Goal: Task Accomplishment & Management: Manage account settings

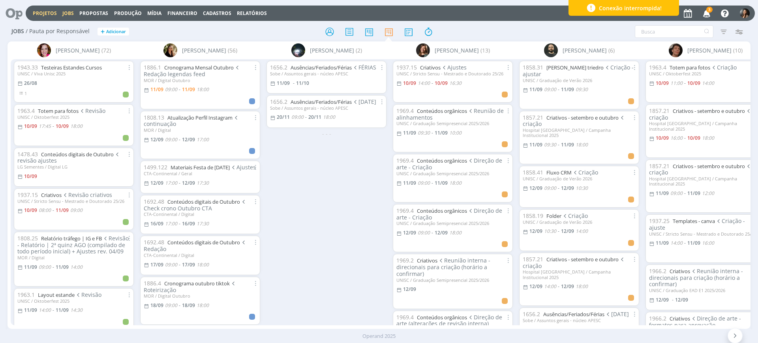
click at [40, 13] on link "Projetos" at bounding box center [45, 13] width 24 height 7
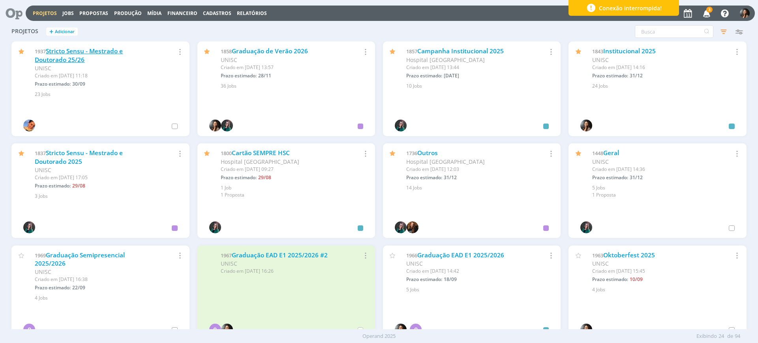
click at [76, 58] on link "Stricto Sensu - Mestrado e Doutorado 25/26" at bounding box center [79, 55] width 88 height 17
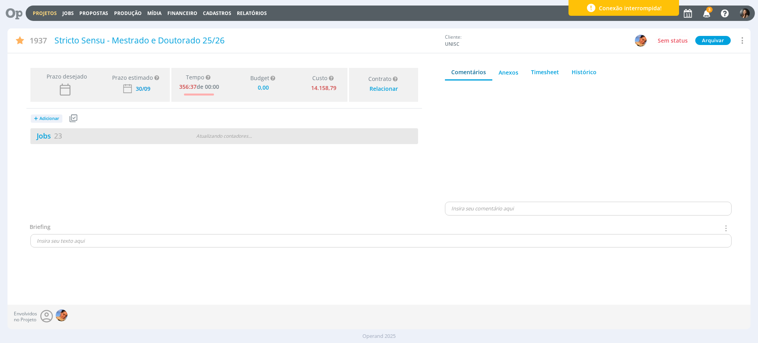
type input "0,00"
click at [93, 143] on div "Jobs 23 2 atrasados 2 / 25" at bounding box center [223, 136] width 387 height 16
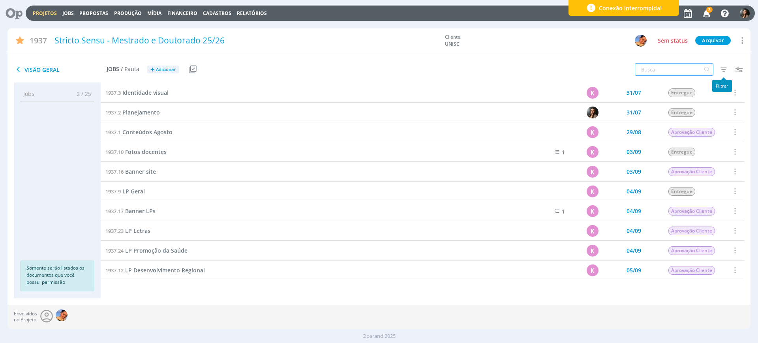
click at [673, 69] on input "text" at bounding box center [674, 69] width 79 height 13
click at [42, 9] on div "Projetos Jobs Propostas Produção Mídia Financeiro Cadastros Relatórios 3 Notifi…" at bounding box center [390, 13] width 729 height 15
click at [45, 13] on link "Projetos" at bounding box center [45, 13] width 24 height 7
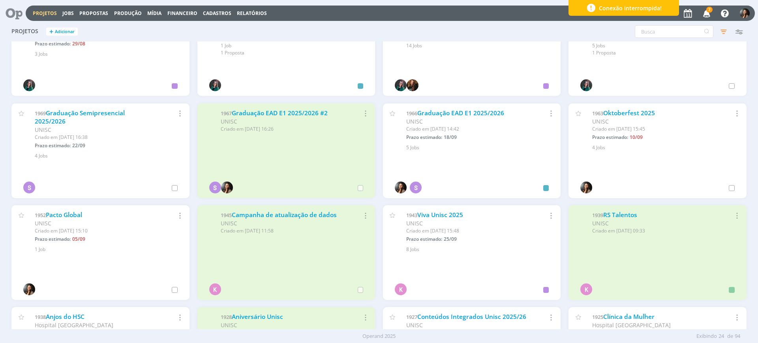
scroll to position [148, 0]
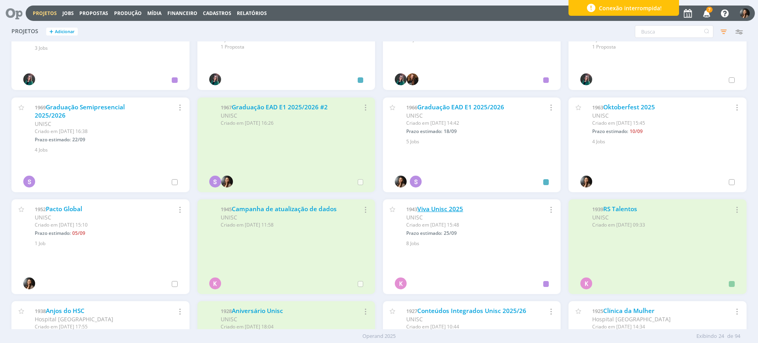
click at [455, 210] on link "Viva Unisc 2025" at bounding box center [440, 209] width 46 height 8
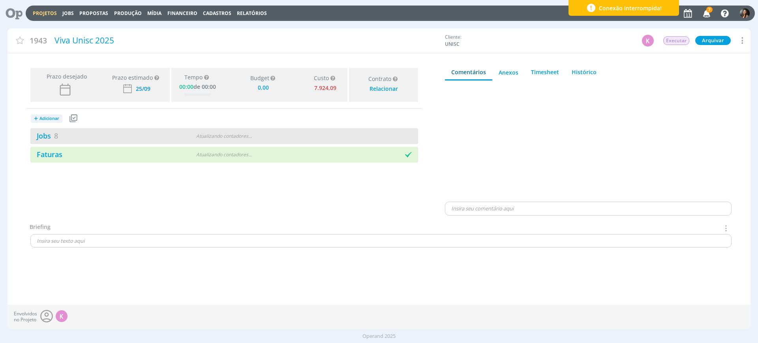
type input "0,00"
click at [264, 143] on div "Jobs 8 Atualizando contadores . . ." at bounding box center [223, 136] width 387 height 16
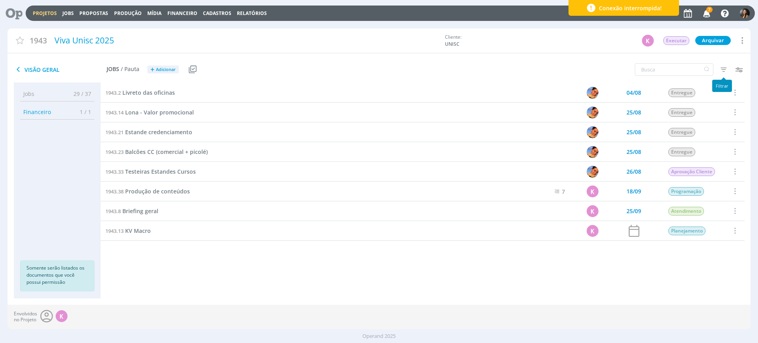
click at [721, 70] on icon "button" at bounding box center [723, 69] width 14 height 14
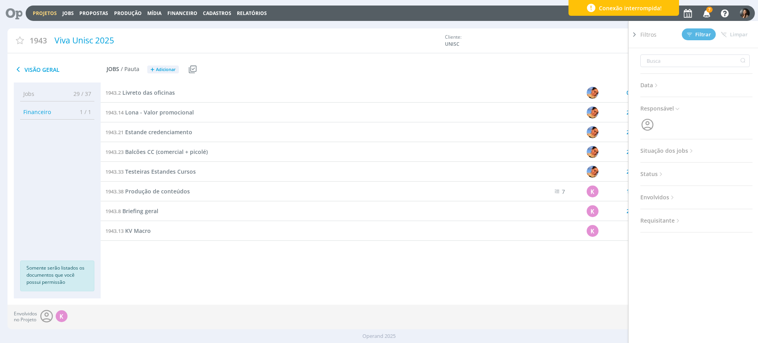
drag, startPoint x: 675, startPoint y: 145, endPoint x: 677, endPoint y: 154, distance: 9.4
click at [675, 146] on div "Data Personalizado a Responsável Situação dos jobs Abertos Concluídos Cancelado…" at bounding box center [696, 140] width 112 height 184
click at [674, 152] on span "Situação dos jobs" at bounding box center [667, 151] width 54 height 10
click at [693, 168] on span at bounding box center [691, 172] width 16 height 8
click at [695, 36] on span "Filtrar" at bounding box center [699, 34] width 24 height 5
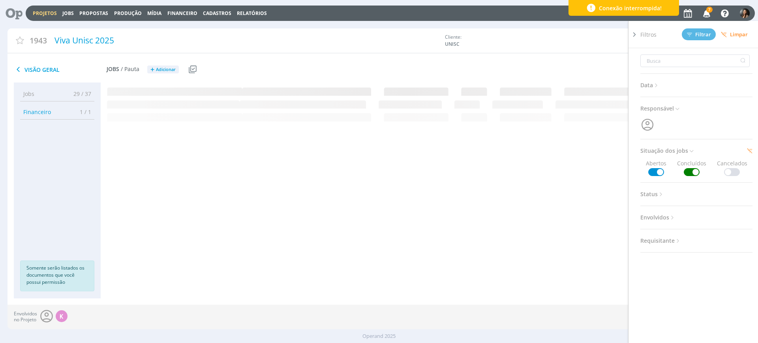
drag, startPoint x: 633, startPoint y: 32, endPoint x: 576, endPoint y: 48, distance: 59.6
click at [629, 33] on div at bounding box center [634, 179] width 12 height 316
click at [533, 60] on div "Filtros Filtrar Limpar Data Personalizado a Responsável Situação dos jobs Abert…" at bounding box center [626, 70] width 247 height 20
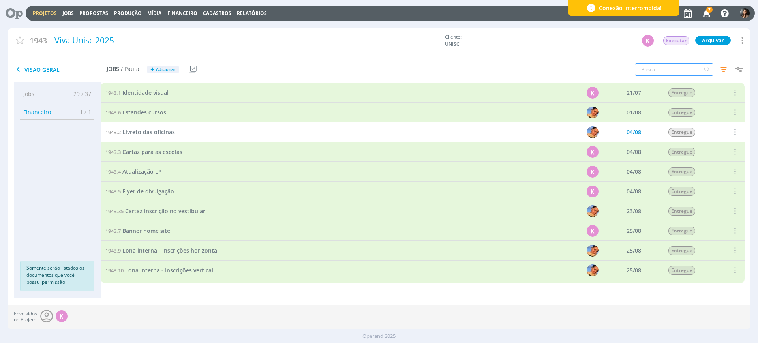
click at [663, 68] on input "text" at bounding box center [674, 69] width 79 height 13
click at [653, 70] on input "text" at bounding box center [674, 69] width 79 height 13
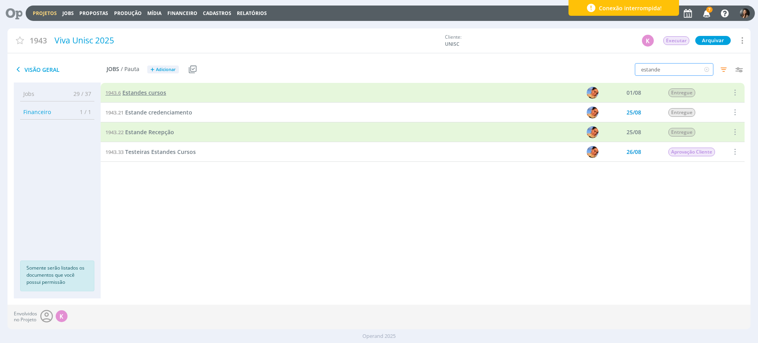
type input "estande"
click at [133, 90] on span "Estandes cursos" at bounding box center [144, 92] width 44 height 7
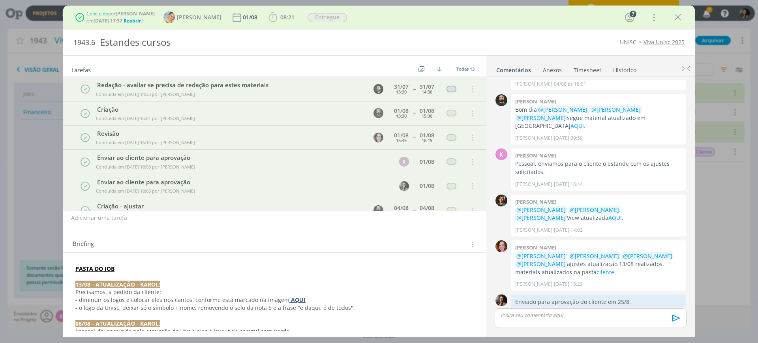
scroll to position [280, 0]
click at [139, 18] on span "Reabrir" at bounding box center [132, 20] width 17 height 7
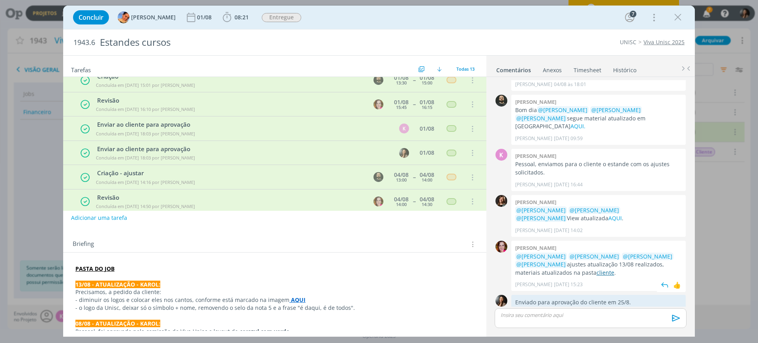
scroll to position [148, 0]
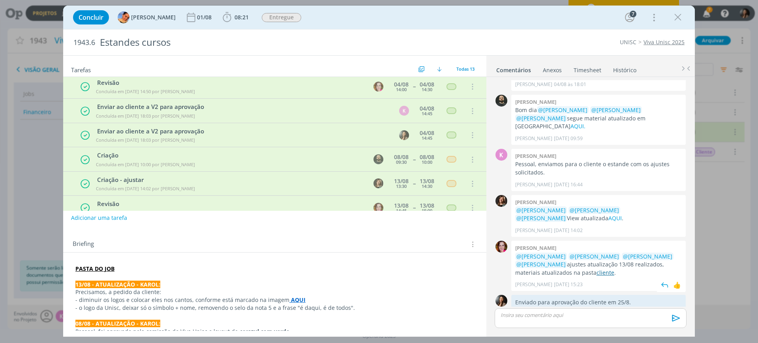
click at [596, 269] on link "cliente" at bounding box center [605, 272] width 18 height 7
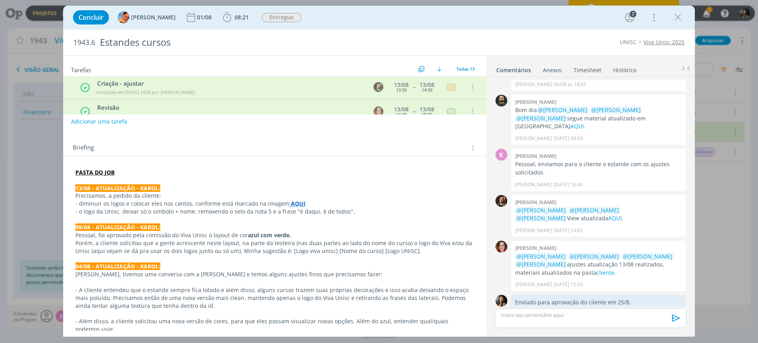
scroll to position [99, 0]
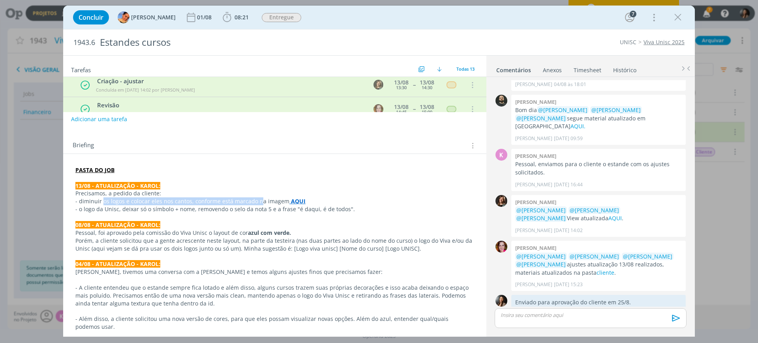
drag, startPoint x: 103, startPoint y: 199, endPoint x: 273, endPoint y: 228, distance: 172.1
click at [258, 202] on p "- diminuir os logos e colocar eles nos cantos, conforme está marcado na imagem …" at bounding box center [274, 201] width 399 height 8
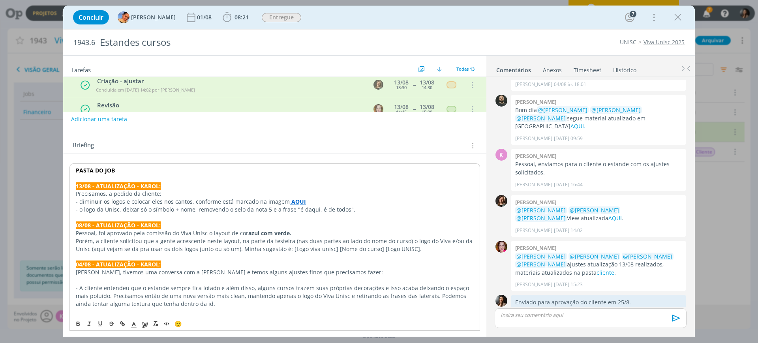
click at [273, 228] on p "08/08 - ATUALIZAÇÃO - KAROL:" at bounding box center [275, 225] width 398 height 8
click at [291, 201] on strong "AQUI" at bounding box center [298, 201] width 15 height 7
click at [294, 216] on link "https://sobeae.sharepoint.com/:f:/s/SOBEAE/EknzaGDo1MRDupry3H7CknUB5hwwZ-M0d21U…" at bounding box center [268, 217] width 60 height 10
drag, startPoint x: 99, startPoint y: 201, endPoint x: 142, endPoint y: 200, distance: 43.0
click at [142, 200] on p "- diminuir os logos e colocar eles nos cantos, conforme está marcado na imagem …" at bounding box center [275, 202] width 398 height 8
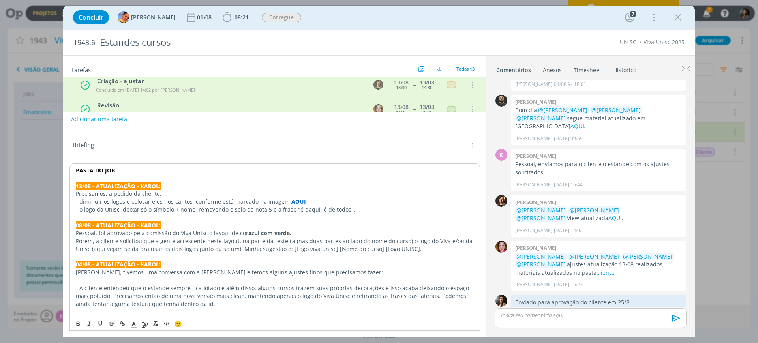
click at [152, 207] on p "- o logo da Unisc, deixar só o símbolo + nome, removendo o selo da nota 5 e a f…" at bounding box center [275, 210] width 398 height 8
drag, startPoint x: 95, startPoint y: 209, endPoint x: 311, endPoint y: 212, distance: 215.9
click at [311, 212] on p "- o logo da Unisc, deixar só o símbolo + nome, removendo o selo da nota 5 e a f…" at bounding box center [275, 210] width 398 height 8
click at [127, 238] on p "Porém, a cliente solicitou que a gente acrescente neste layout, na parte da tes…" at bounding box center [275, 245] width 398 height 16
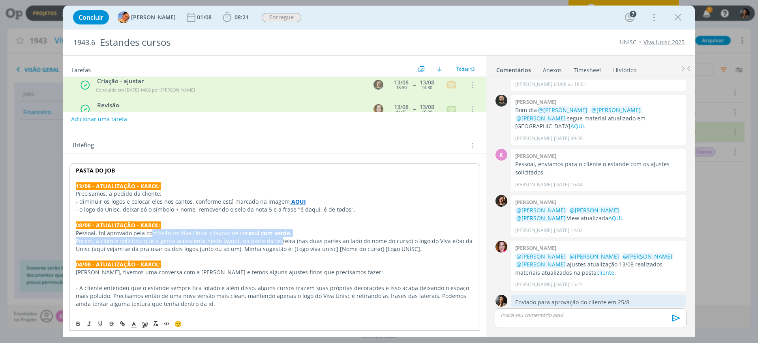
drag, startPoint x: 156, startPoint y: 236, endPoint x: 277, endPoint y: 240, distance: 120.8
click at [279, 257] on p "dialog" at bounding box center [275, 257] width 398 height 8
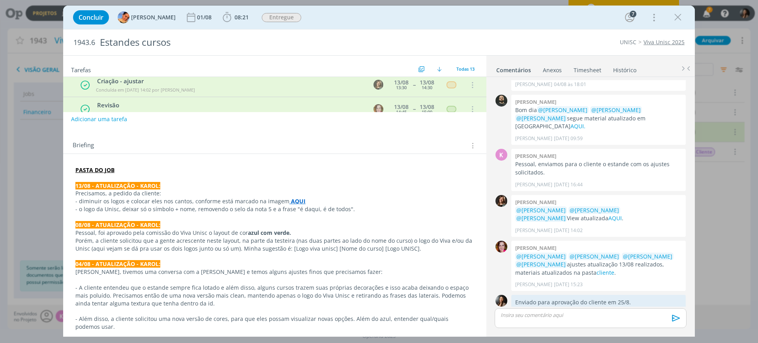
click at [263, 274] on p "Patrick, tivemos uma conversa com a Lulu e temos alguns ajustes finos que preci…" at bounding box center [274, 272] width 399 height 8
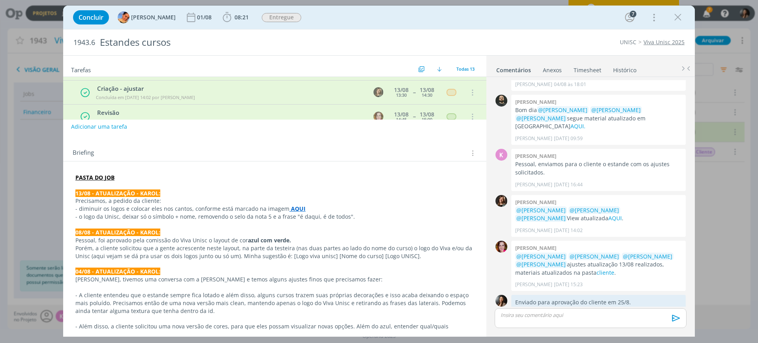
scroll to position [0, 0]
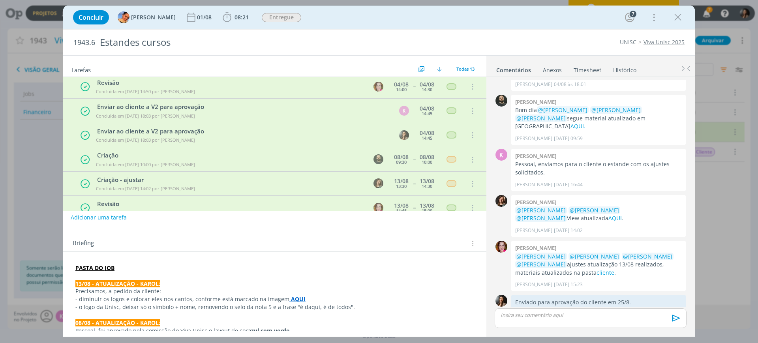
click at [95, 219] on button "Adicionar uma tarefa" at bounding box center [99, 217] width 56 height 13
type input "F"
click at [388, 218] on icon "dialog" at bounding box center [391, 217] width 12 height 12
type input "AF parede de fundo"
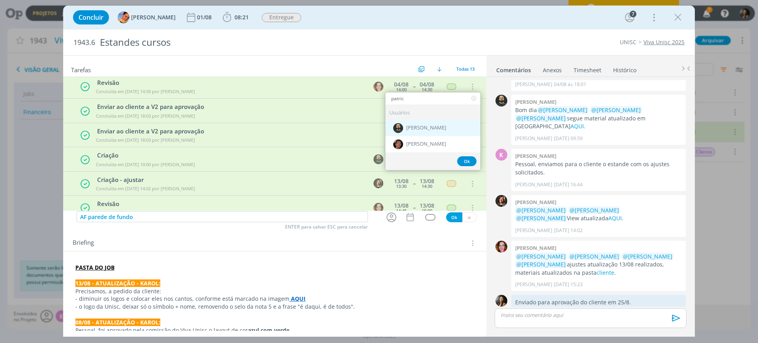
type input "patric"
click at [420, 131] on div "[PERSON_NAME]" at bounding box center [432, 128] width 95 height 16
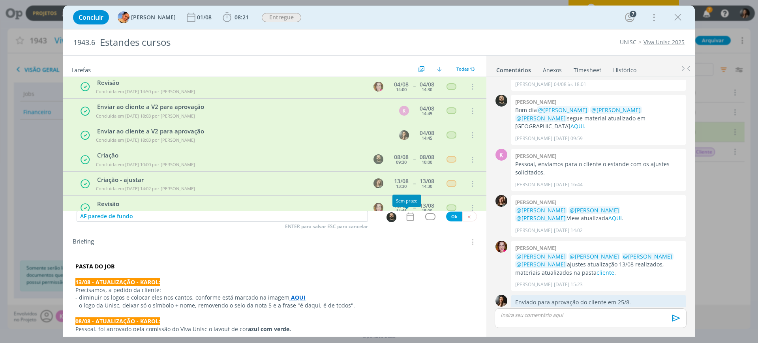
click at [407, 215] on icon "dialog" at bounding box center [410, 217] width 10 height 10
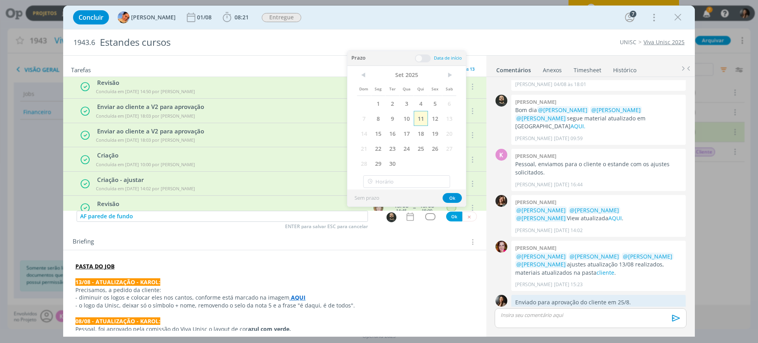
click at [421, 118] on span "11" at bounding box center [421, 118] width 14 height 15
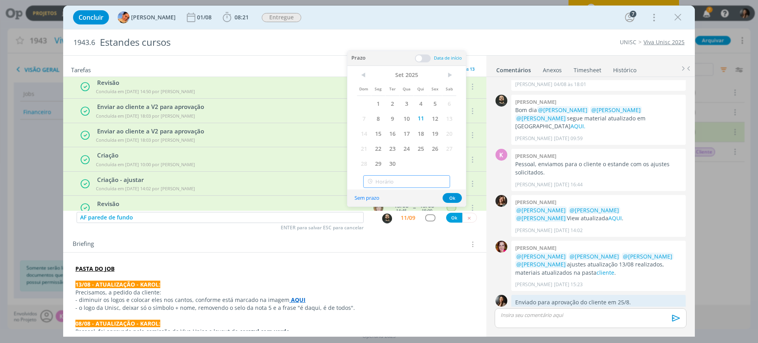
type input "10:00"
click at [419, 187] on input "10:00" at bounding box center [406, 181] width 87 height 13
drag, startPoint x: 435, startPoint y: 58, endPoint x: 426, endPoint y: 58, distance: 9.1
click at [435, 57] on span "Data de início" at bounding box center [448, 58] width 28 height 6
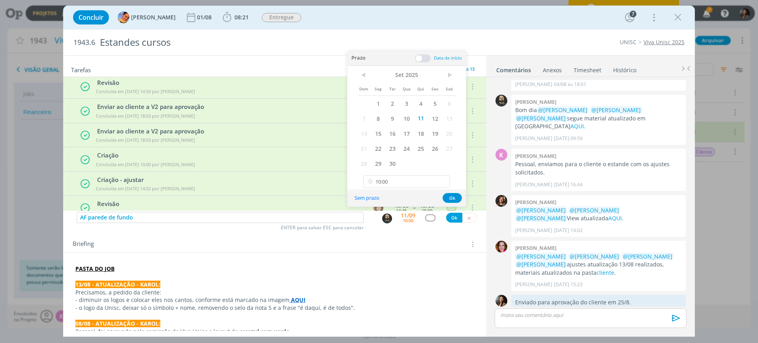
click at [418, 58] on span at bounding box center [423, 58] width 16 height 8
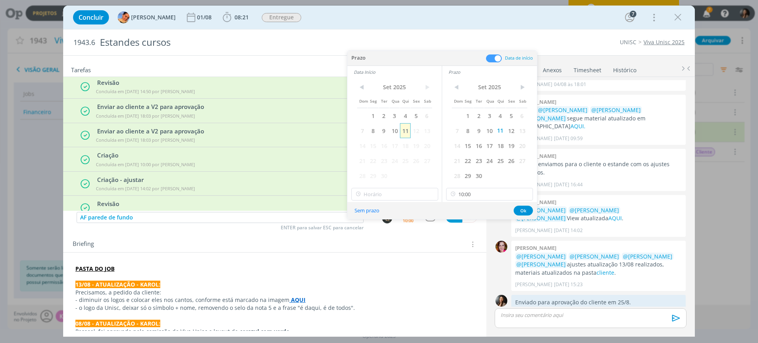
click at [405, 129] on span "11" at bounding box center [405, 130] width 11 height 15
click at [394, 193] on input "10:00" at bounding box center [394, 194] width 87 height 13
click at [367, 258] on div "09:45" at bounding box center [396, 258] width 88 height 14
type input "09:45"
click at [521, 211] on button "Ok" at bounding box center [522, 211] width 19 height 10
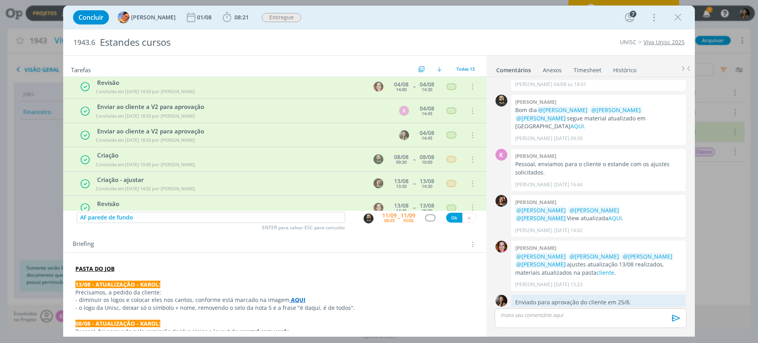
drag, startPoint x: 425, startPoint y: 213, endPoint x: 426, endPoint y: 217, distance: 4.4
click at [425, 213] on div "AF parede de fundo ENTER para salvar ESC para cancelar 11/09 09:45 -- 11/09 10:…" at bounding box center [274, 218] width 423 height 14
click at [426, 217] on div "dialog" at bounding box center [430, 217] width 10 height 7
type input "cr"
drag, startPoint x: 409, startPoint y: 242, endPoint x: 416, endPoint y: 234, distance: 10.3
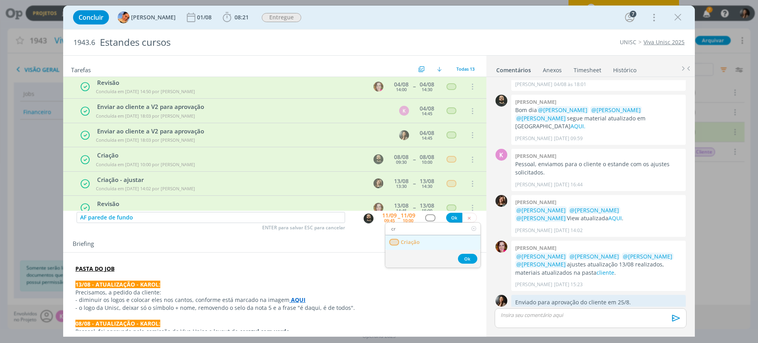
click at [409, 242] on span "Criação" at bounding box center [410, 242] width 19 height 6
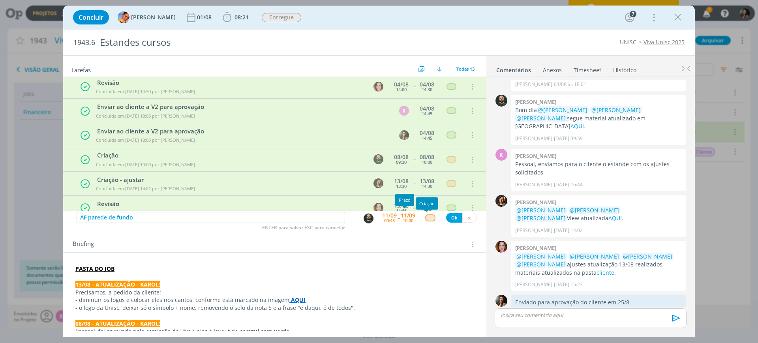
click at [429, 216] on div "dialog" at bounding box center [430, 217] width 10 height 7
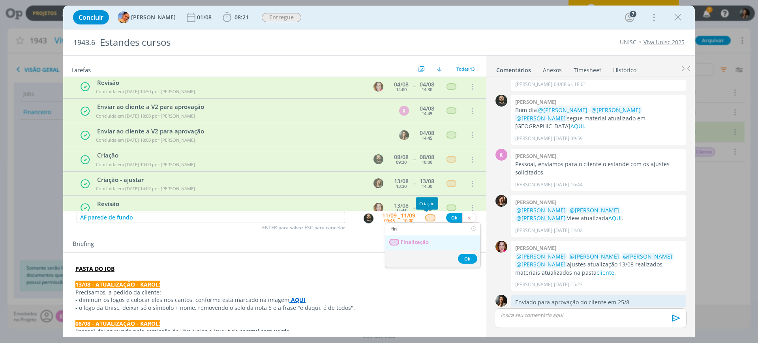
type input "fin"
drag, startPoint x: 417, startPoint y: 242, endPoint x: 425, endPoint y: 233, distance: 11.8
click at [417, 242] on span "Finalização" at bounding box center [415, 242] width 28 height 6
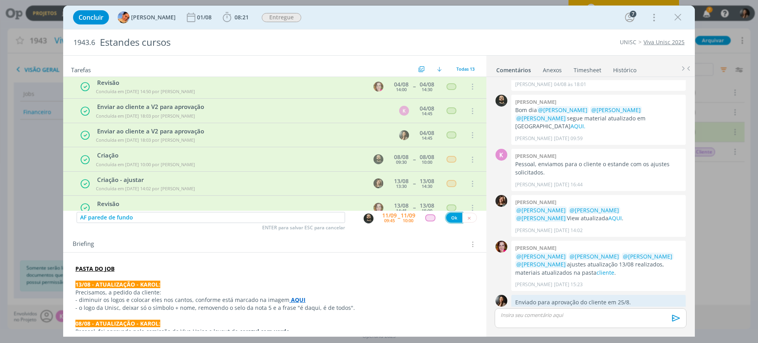
click at [446, 216] on button "Ok" at bounding box center [454, 218] width 16 height 10
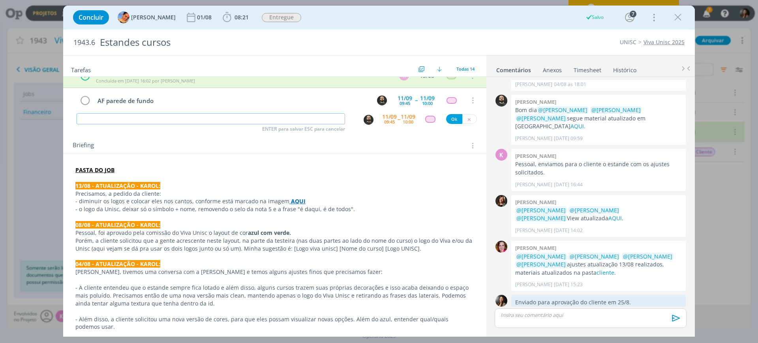
scroll to position [67, 0]
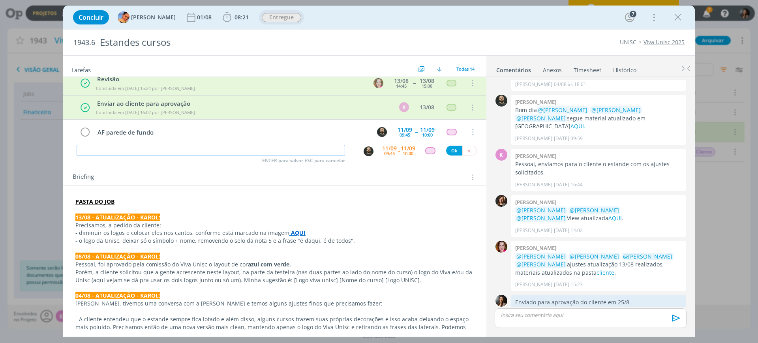
click at [271, 17] on span "Entregue" at bounding box center [281, 17] width 39 height 9
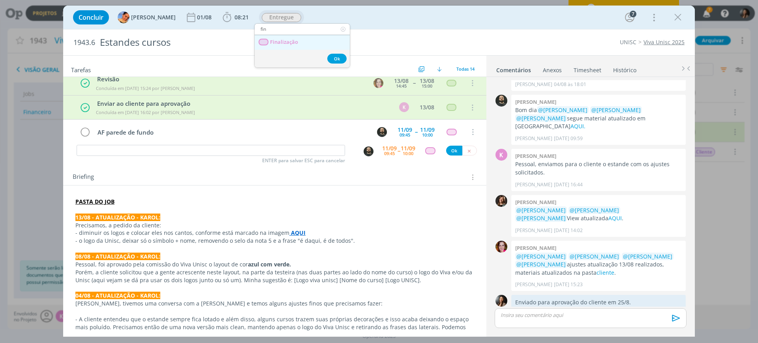
type input "fin"
click at [281, 41] on span "Finalização" at bounding box center [284, 42] width 28 height 6
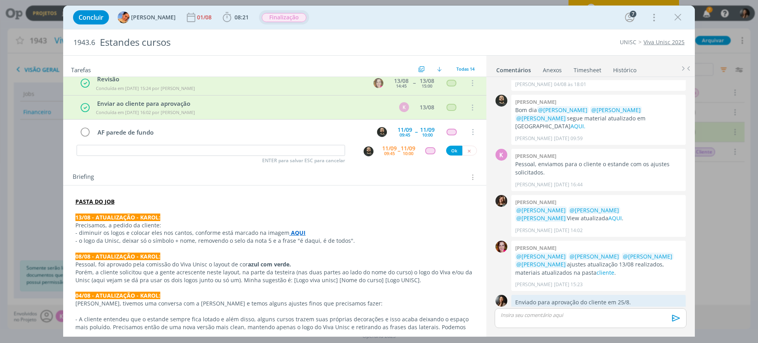
click at [185, 215] on p "13/08 - ATUALIZAÇÃO - KAROL:" at bounding box center [274, 217] width 399 height 8
click at [596, 269] on link "cliente" at bounding box center [605, 272] width 18 height 7
click at [680, 13] on icon "dialog" at bounding box center [678, 17] width 12 height 12
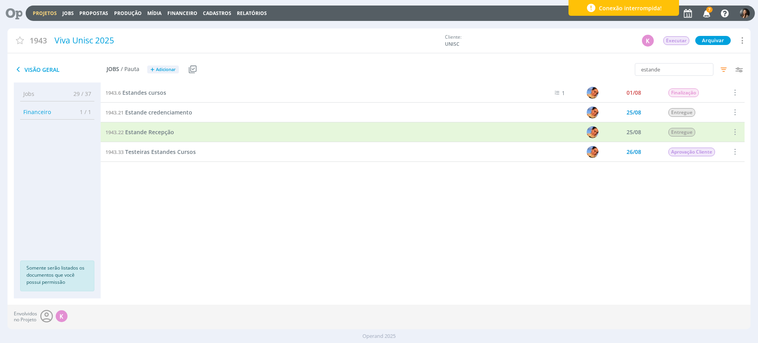
click at [249, 216] on div "1943.1 Identidade visual K 21/07 Entregue Selecionar Reabrir 1943.6 Estandes cu…" at bounding box center [423, 183] width 644 height 200
click at [144, 153] on span "Testeiras Estandes Cursos" at bounding box center [160, 151] width 71 height 7
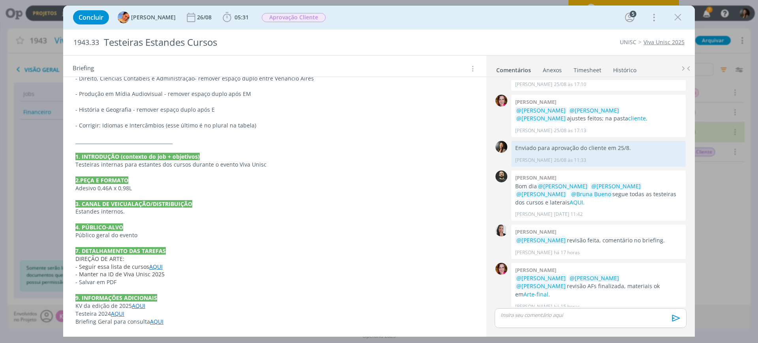
scroll to position [644, 0]
drag, startPoint x: 98, startPoint y: 274, endPoint x: 108, endPoint y: 275, distance: 9.9
click at [108, 275] on span "- Manter na ID de Viva Unisc 2025" at bounding box center [119, 273] width 89 height 7
click at [118, 276] on span "- Manter na ID de Viva Unisc 2025" at bounding box center [120, 273] width 89 height 7
click at [167, 273] on p "- Manter na ID de Viva Unisc 2025" at bounding box center [275, 274] width 398 height 8
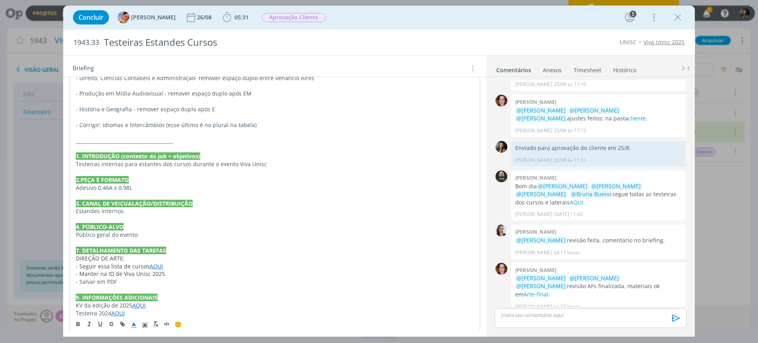
drag, startPoint x: 191, startPoint y: 286, endPoint x: 374, endPoint y: 222, distance: 193.7
click at [191, 286] on p "dialog" at bounding box center [275, 290] width 398 height 8
click at [677, 13] on icon "dialog" at bounding box center [678, 17] width 12 height 12
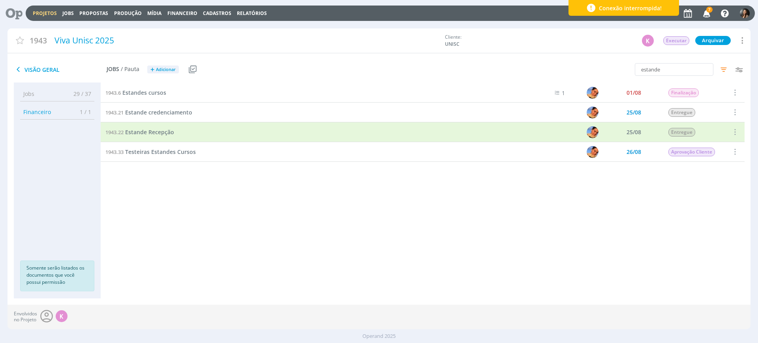
click at [274, 217] on div "1943.1 Identidade visual K 21/07 Entregue Selecionar Reabrir 1943.6 Estandes cu…" at bounding box center [423, 183] width 644 height 200
click at [283, 261] on div "1943.1 Identidade visual K 21/07 Entregue Selecionar Reabrir 1943.6 Estandes cu…" at bounding box center [423, 183] width 644 height 200
click at [181, 255] on div "1943.1 Identidade visual K 21/07 Entregue Selecionar Reabrir 1943.6 Estandes cu…" at bounding box center [423, 183] width 644 height 200
click at [147, 92] on span "Estandes cursos" at bounding box center [144, 92] width 44 height 7
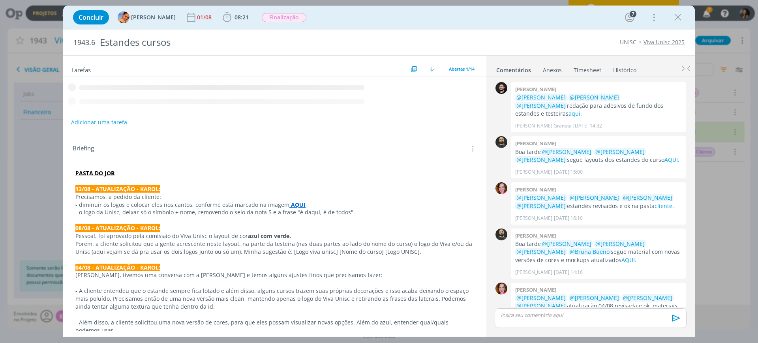
scroll to position [280, 0]
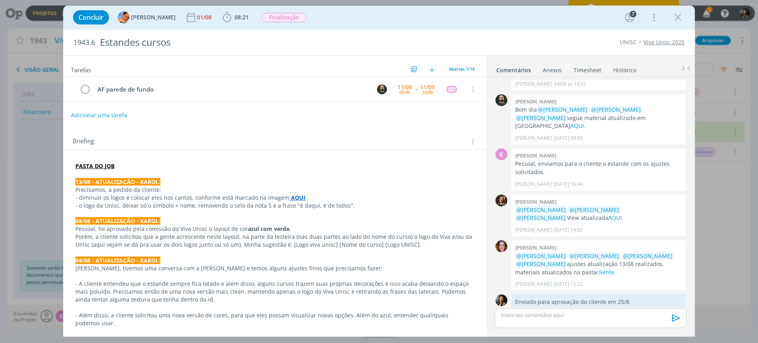
click at [139, 171] on p "dialog" at bounding box center [274, 174] width 399 height 8
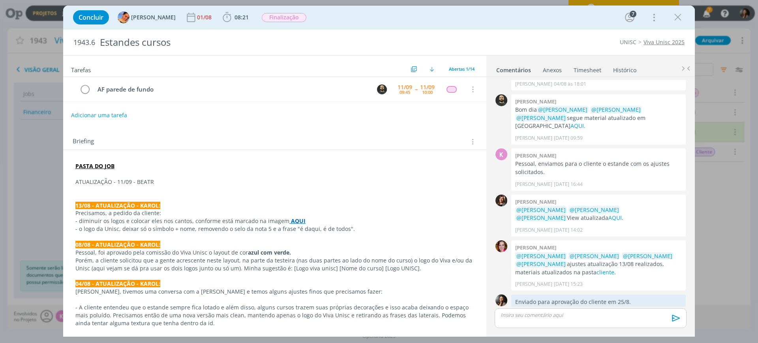
click at [214, 247] on p "08/08 - ATUALIZAÇÃO - KAROL:" at bounding box center [274, 245] width 399 height 8
click at [102, 113] on button "Adicionar uma tarefa" at bounding box center [99, 114] width 56 height 13
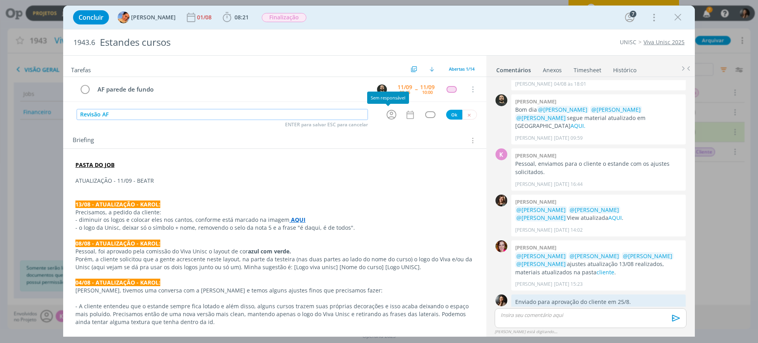
click at [385, 118] on icon "dialog" at bounding box center [391, 115] width 12 height 12
type input "Revisão AF"
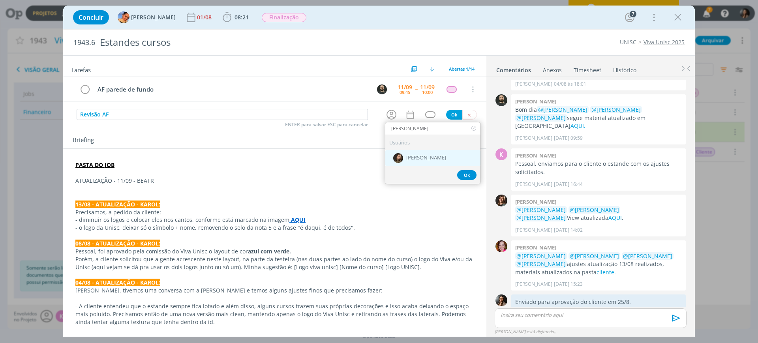
type input "julia"
drag, startPoint x: 420, startPoint y: 157, endPoint x: 407, endPoint y: 116, distance: 43.2
click at [421, 158] on span "[PERSON_NAME]" at bounding box center [426, 158] width 40 height 6
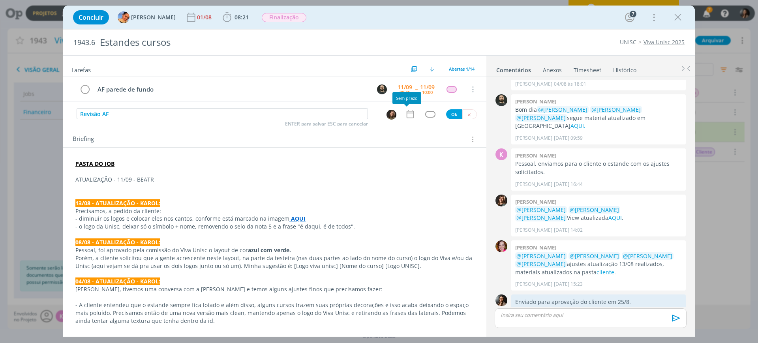
click at [405, 116] on icon "dialog" at bounding box center [410, 114] width 10 height 10
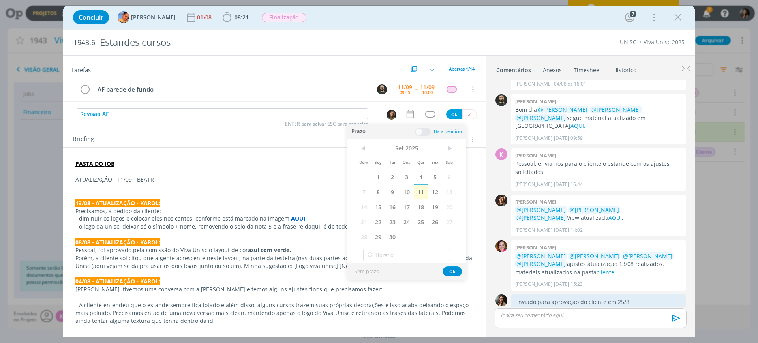
click at [420, 193] on span "11" at bounding box center [421, 191] width 14 height 15
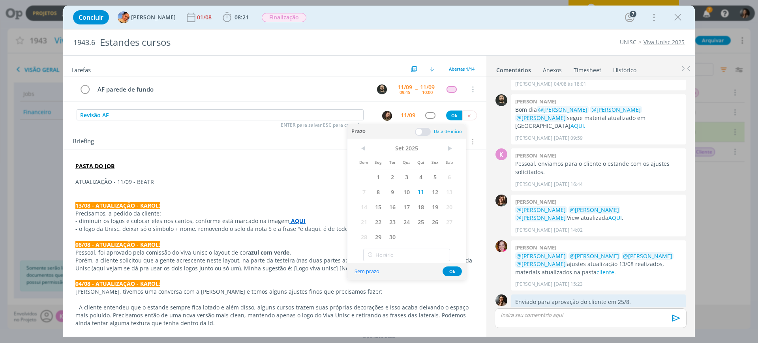
click at [424, 129] on span at bounding box center [423, 132] width 16 height 8
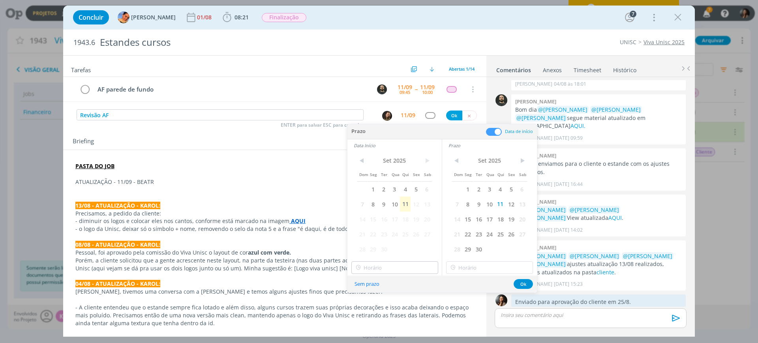
drag, startPoint x: 404, startPoint y: 205, endPoint x: 396, endPoint y: 268, distance: 63.3
click at [404, 206] on span "11" at bounding box center [405, 204] width 11 height 15
type input "10:00"
click at [393, 264] on input "10:00" at bounding box center [394, 267] width 87 height 13
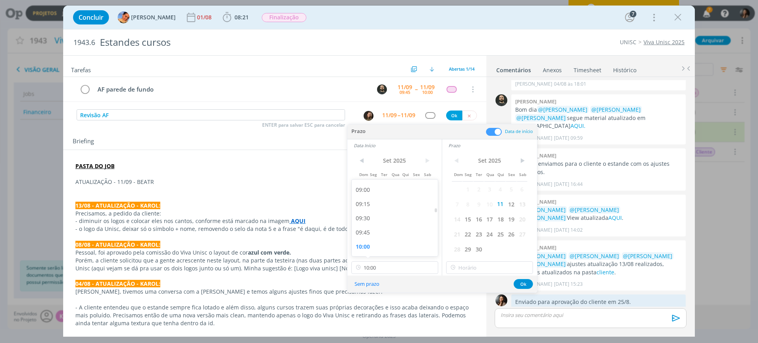
drag, startPoint x: 374, startPoint y: 246, endPoint x: 382, endPoint y: 253, distance: 9.8
click at [375, 246] on div "10:00" at bounding box center [396, 247] width 88 height 14
click at [466, 268] on input "10:00" at bounding box center [489, 267] width 87 height 13
drag, startPoint x: 464, startPoint y: 213, endPoint x: 491, endPoint y: 217, distance: 27.5
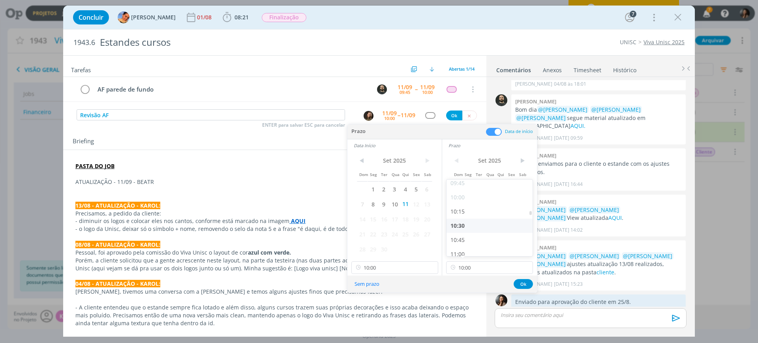
click at [462, 212] on div "10:15" at bounding box center [490, 211] width 88 height 14
type input "10:15"
click at [519, 285] on button "Ok" at bounding box center [522, 284] width 19 height 10
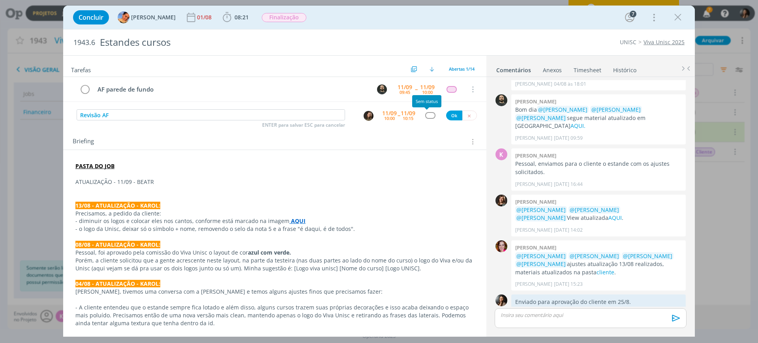
click at [426, 115] on div "dialog" at bounding box center [430, 115] width 10 height 7
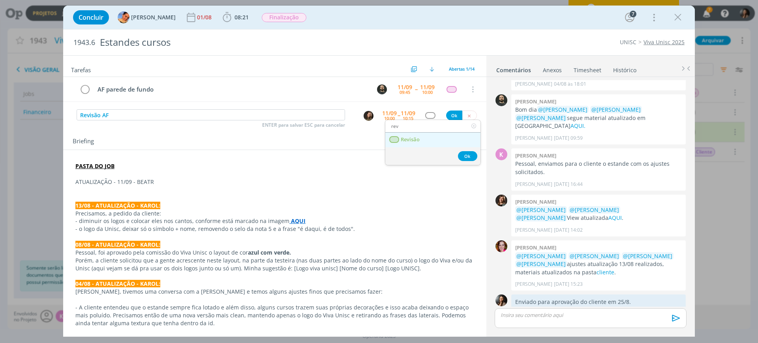
type input "rev"
click at [431, 137] on link "Revisão" at bounding box center [432, 140] width 95 height 15
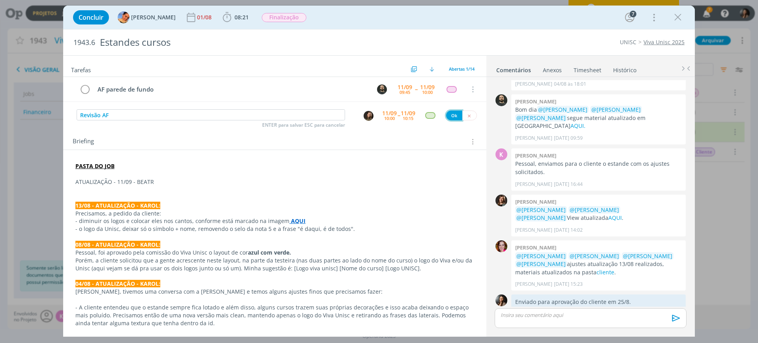
click at [449, 115] on button "Ok" at bounding box center [454, 115] width 16 height 10
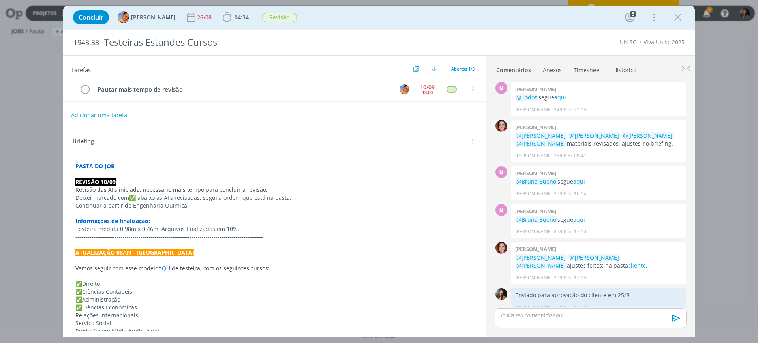
scroll to position [102, 0]
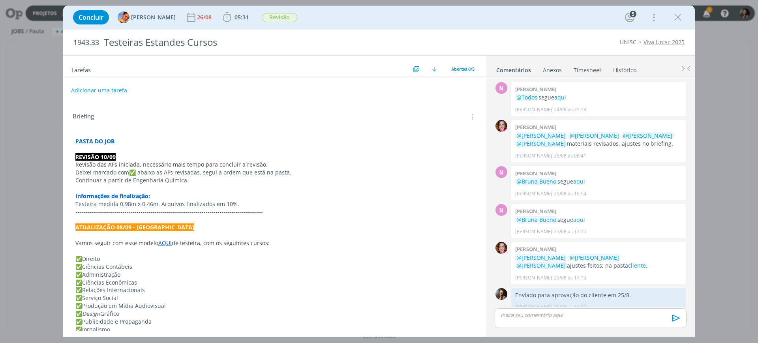
scroll to position [148, 0]
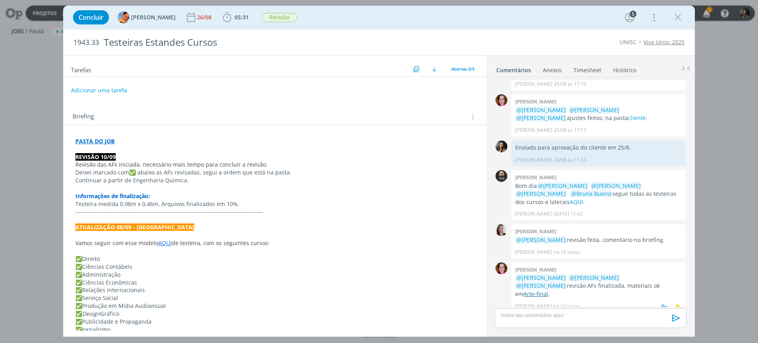
click at [548, 290] on link "Arte-final" at bounding box center [535, 293] width 25 height 7
click at [220, 235] on p "dialog" at bounding box center [274, 235] width 399 height 8
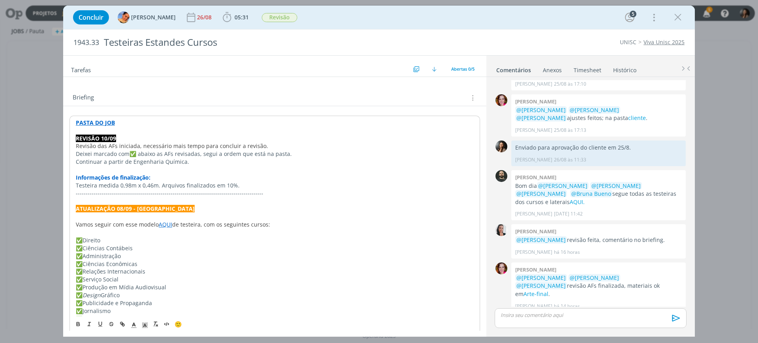
scroll to position [18, 0]
click at [274, 267] on p "✅ Ciências Econômicas" at bounding box center [274, 264] width 399 height 8
click at [266, 20] on span "Revisão" at bounding box center [280, 17] width 36 height 9
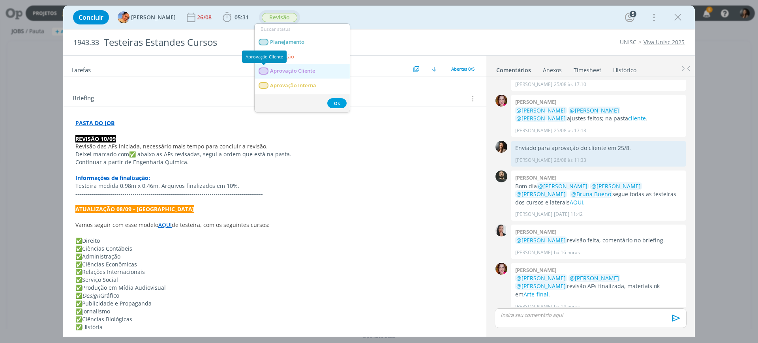
click at [273, 69] on span "Aprovação Cliente" at bounding box center [292, 71] width 45 height 6
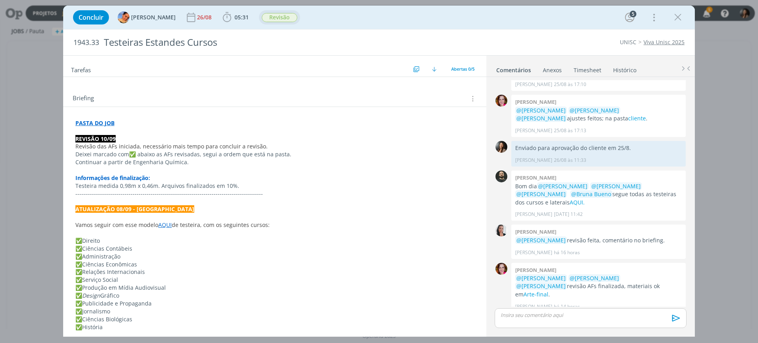
click at [279, 21] on span "Revisão" at bounding box center [280, 17] width 36 height 9
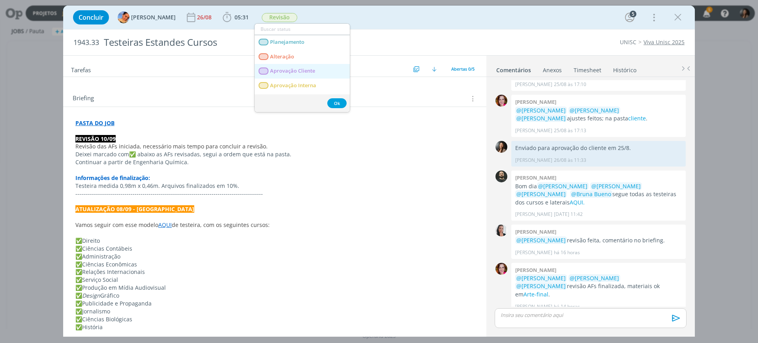
click at [276, 69] on span "Aprovação Cliente" at bounding box center [292, 71] width 45 height 6
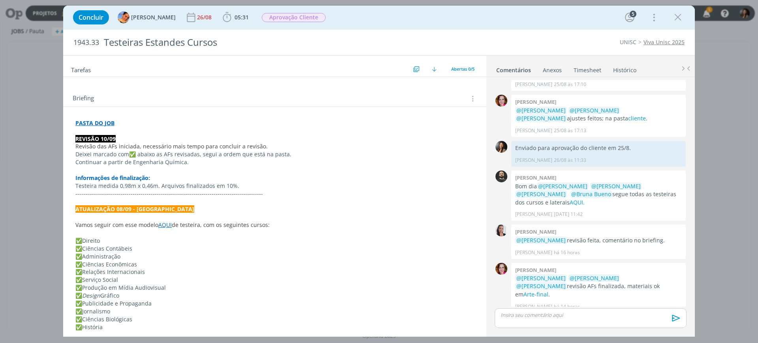
drag, startPoint x: 389, startPoint y: 16, endPoint x: 554, endPoint y: 16, distance: 165.3
click at [391, 16] on div "Concluir [PERSON_NAME] [DATE] 05:31 Iniciar Apontar Data * [DATE] Horas * 00:00…" at bounding box center [379, 17] width 620 height 19
click at [679, 16] on icon "dialog" at bounding box center [678, 17] width 12 height 12
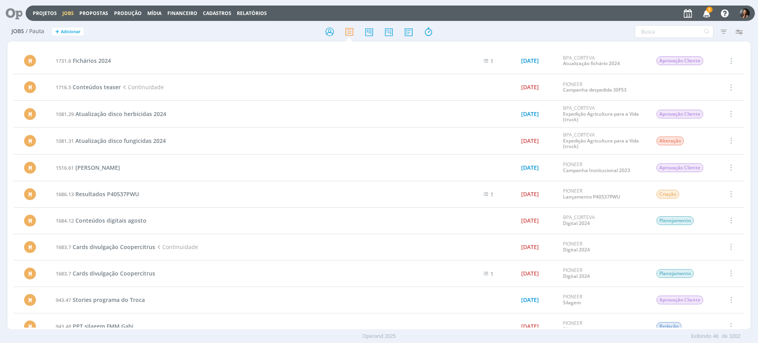
drag, startPoint x: 44, startPoint y: 4, endPoint x: 48, endPoint y: 17, distance: 13.6
click at [44, 4] on div "Projetos Jobs Propostas Produção [GEOGRAPHIC_DATA] Financeiro Cadastros Relatór…" at bounding box center [378, 12] width 751 height 19
click at [48, 17] on div "Projetos Jobs Propostas Produção [GEOGRAPHIC_DATA] Financeiro Cadastros Relatór…" at bounding box center [390, 13] width 729 height 15
click at [45, 15] on link "Projetos" at bounding box center [45, 13] width 24 height 7
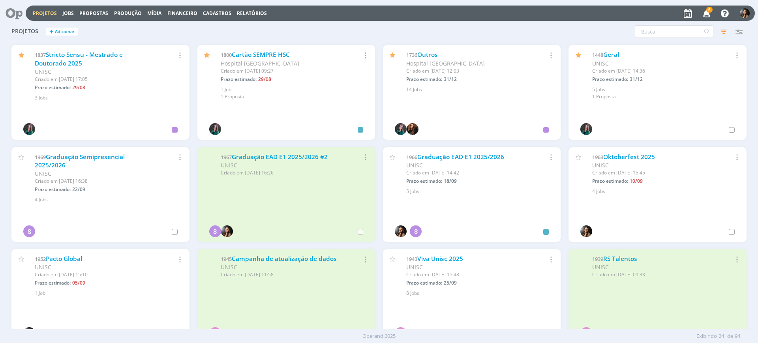
scroll to position [99, 0]
click at [486, 155] on link "Graduação EAD E1 2025/2026" at bounding box center [460, 156] width 87 height 8
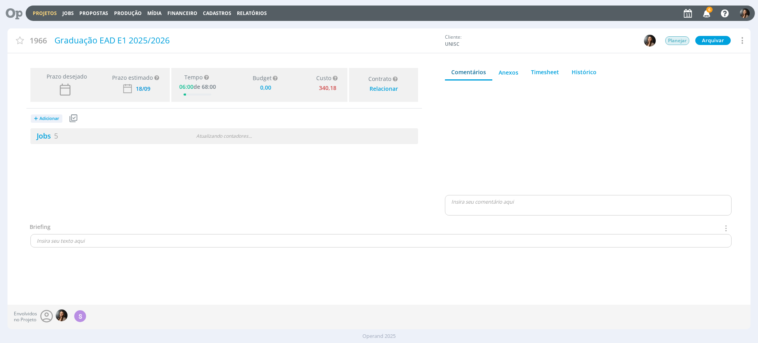
type input "0,00"
click at [266, 137] on div "0 / 5" at bounding box center [321, 136] width 194 height 9
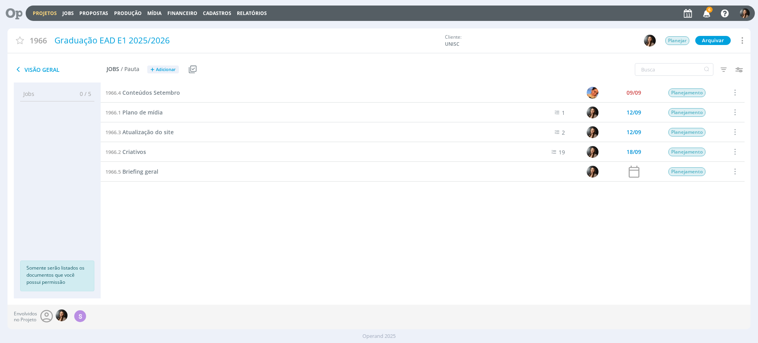
drag, startPoint x: 213, startPoint y: 249, endPoint x: 152, endPoint y: 187, distance: 87.1
click at [208, 245] on div "1966.4 Conteúdos Setembro 09/09 Planejamento Selecionar Concluir Cancelar Inici…" at bounding box center [423, 183] width 644 height 200
click at [147, 132] on span "Atualização do site" at bounding box center [147, 131] width 51 height 7
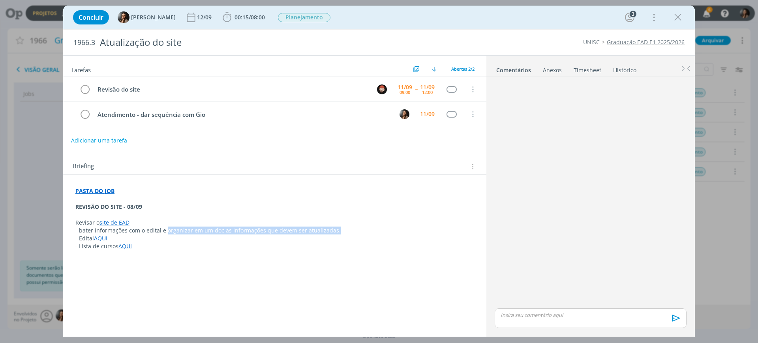
drag, startPoint x: 168, startPoint y: 227, endPoint x: 356, endPoint y: 230, distance: 187.5
click at [349, 232] on p "- bater informações com o edital e organizar em um doc as informações que devem…" at bounding box center [274, 231] width 399 height 8
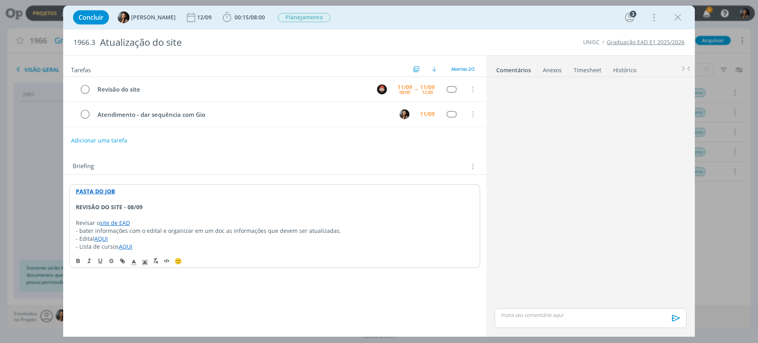
click at [359, 225] on p "Revisar o site de EAD" at bounding box center [275, 223] width 398 height 8
drag, startPoint x: 210, startPoint y: 230, endPoint x: 386, endPoint y: 230, distance: 176.0
click at [332, 230] on p "- bater informações com o edital e organizar em um doc as informações que devem…" at bounding box center [274, 231] width 399 height 8
click at [386, 230] on p "- bater informações com o edital e organizar em um doc as informações que devem…" at bounding box center [274, 231] width 399 height 8
drag, startPoint x: 139, startPoint y: 234, endPoint x: 124, endPoint y: 243, distance: 17.1
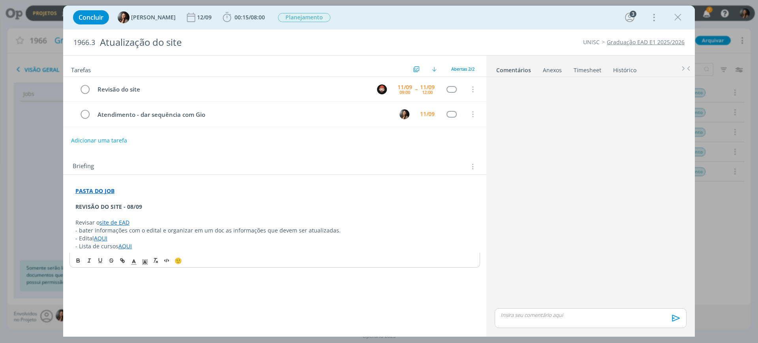
click at [140, 235] on p "- Edital AQUI" at bounding box center [274, 238] width 399 height 8
click at [110, 245] on p "- Lista de cursos AQUI" at bounding box center [274, 246] width 399 height 8
drag, startPoint x: 188, startPoint y: 228, endPoint x: 183, endPoint y: 237, distance: 10.2
click at [189, 228] on p "- bater informações com o edital e organizar em um doc as informações que devem…" at bounding box center [274, 231] width 399 height 8
click at [185, 239] on p "- Edital AQUI" at bounding box center [274, 238] width 399 height 8
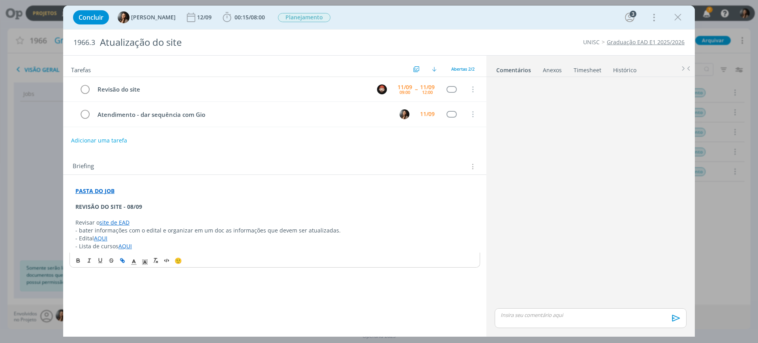
drag, startPoint x: 128, startPoint y: 231, endPoint x: 369, endPoint y: 235, distance: 241.1
click at [369, 235] on div "PASTA DO JOB REVISÃO DO SITE - 08/09 Revisar o site de EAD - bater informações …" at bounding box center [274, 218] width 410 height 68
drag, startPoint x: 297, startPoint y: 234, endPoint x: 297, endPoint y: 243, distance: 8.7
click at [297, 234] on p "- Edital AQUI" at bounding box center [274, 238] width 399 height 8
drag, startPoint x: 298, startPoint y: 245, endPoint x: 300, endPoint y: 251, distance: 6.2
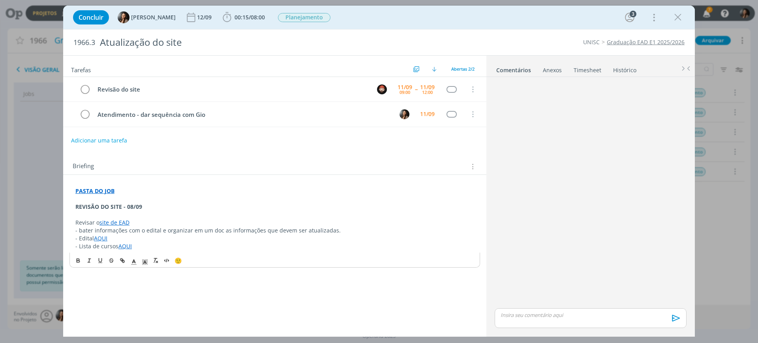
click at [298, 245] on p "- Lista de cursos AQUI" at bounding box center [274, 246] width 399 height 8
click at [147, 239] on p "- Edital AQUI" at bounding box center [274, 238] width 399 height 8
click at [157, 248] on p "- Lista de cursos AQUI" at bounding box center [274, 246] width 399 height 8
click at [292, 227] on p "- bater informações com o edital e organizar em um doc as informações que devem…" at bounding box center [274, 231] width 399 height 8
